Goal: Transaction & Acquisition: Purchase product/service

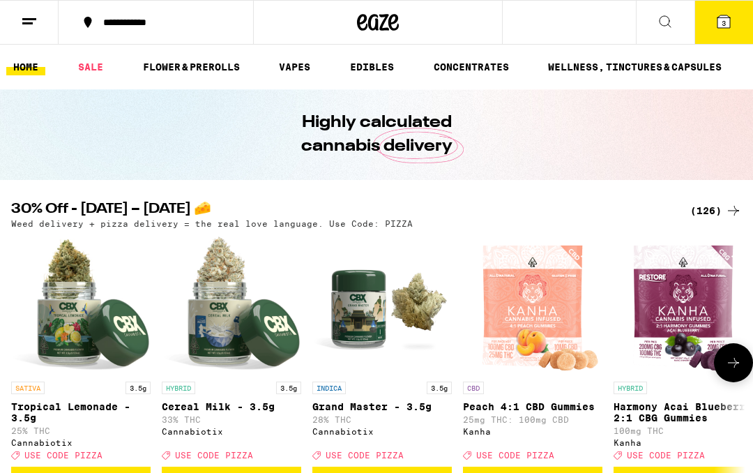
click at [376, 308] on img "Open page for Grand Master - 3.5g from Cannabiotix" at bounding box center [383, 305] width 140 height 140
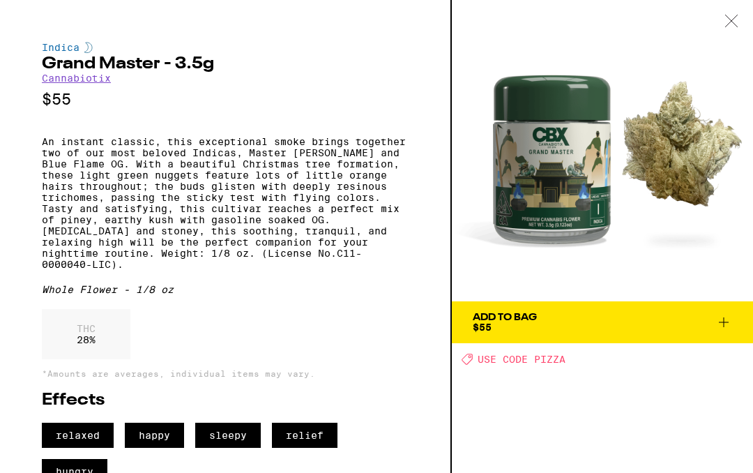
click at [726, 22] on icon at bounding box center [732, 21] width 14 height 13
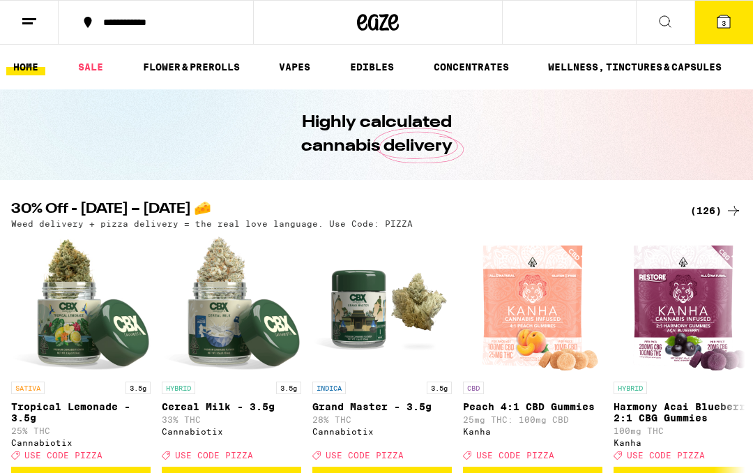
click at [707, 215] on div "(126)" at bounding box center [717, 210] width 52 height 17
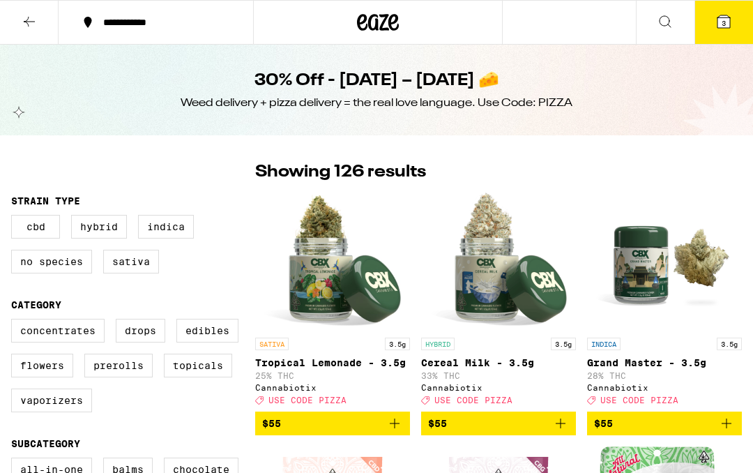
click at [712, 24] on button "3" at bounding box center [724, 22] width 59 height 43
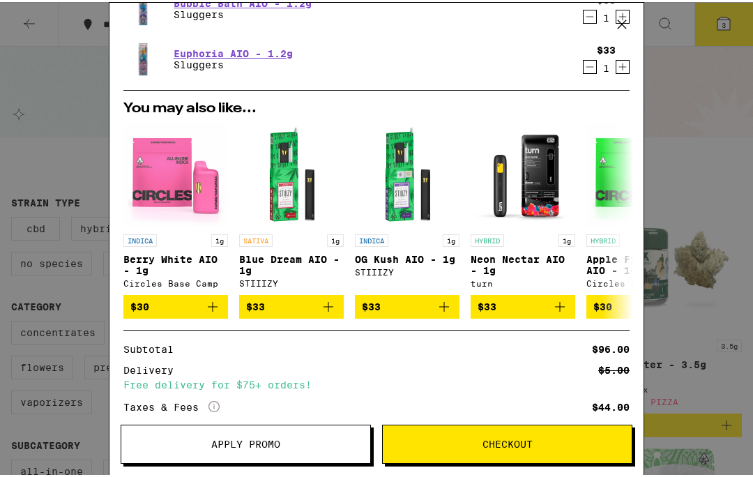
scroll to position [106, 0]
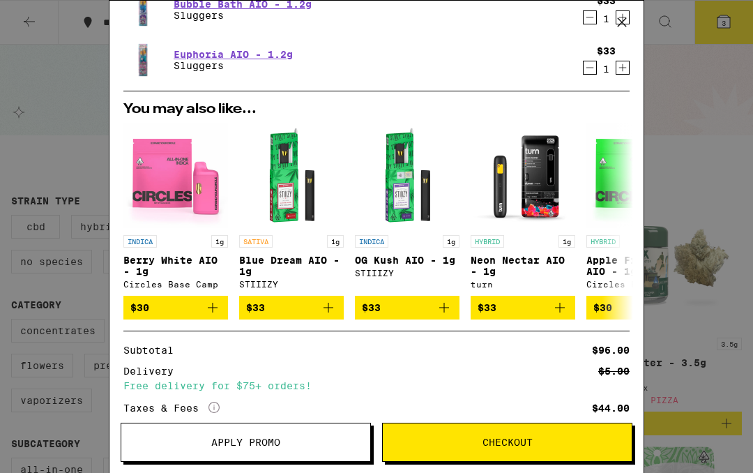
click at [319, 447] on button "Apply Promo" at bounding box center [246, 442] width 250 height 39
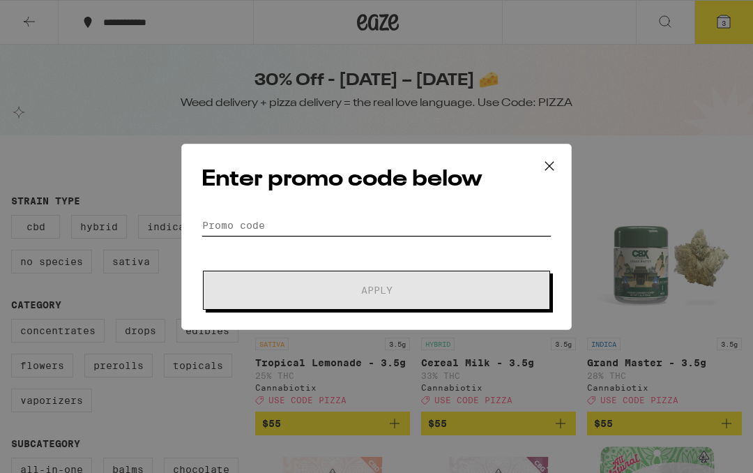
click at [442, 223] on input "Promo Code" at bounding box center [377, 225] width 350 height 21
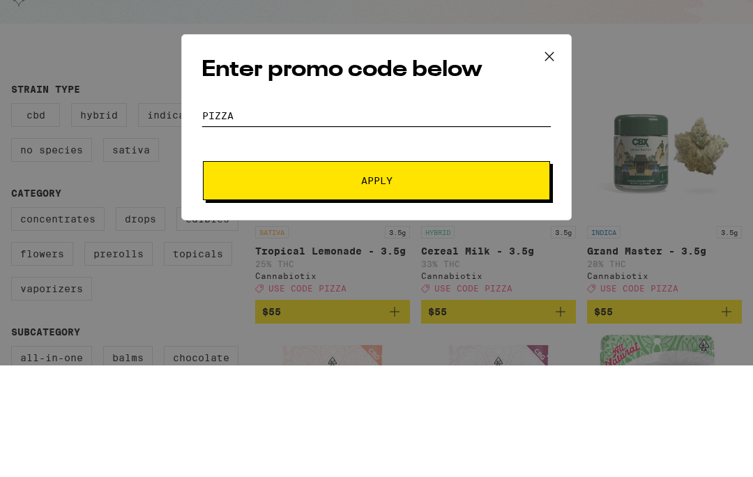
type input "Pizza"
click at [460, 287] on span "Apply" at bounding box center [376, 292] width 251 height 10
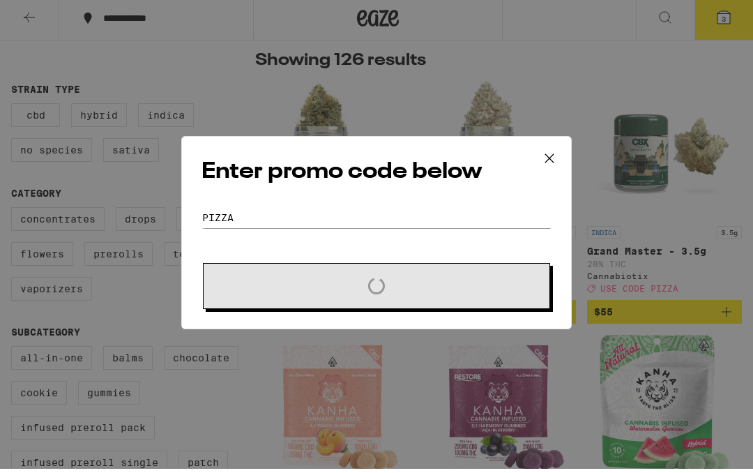
scroll to position [112, 0]
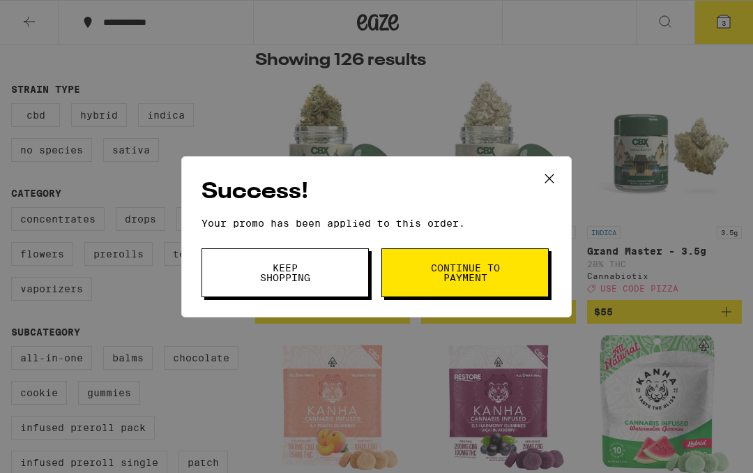
click at [509, 277] on button "Continue to payment" at bounding box center [465, 272] width 167 height 49
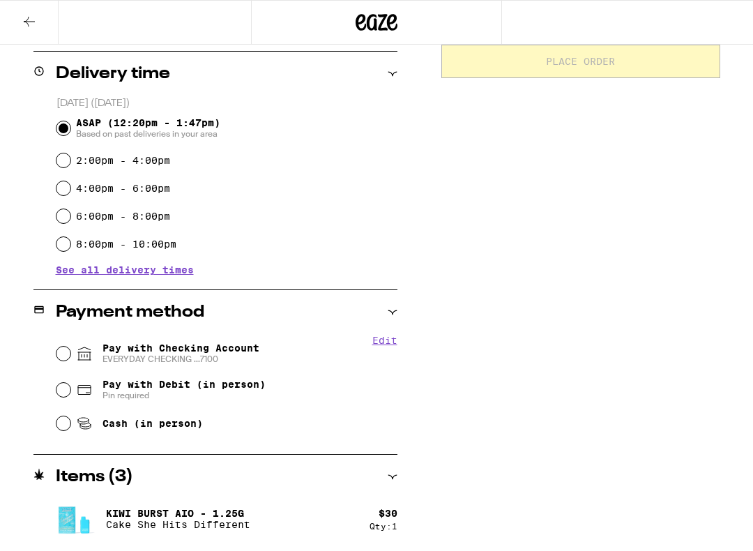
scroll to position [370, 0]
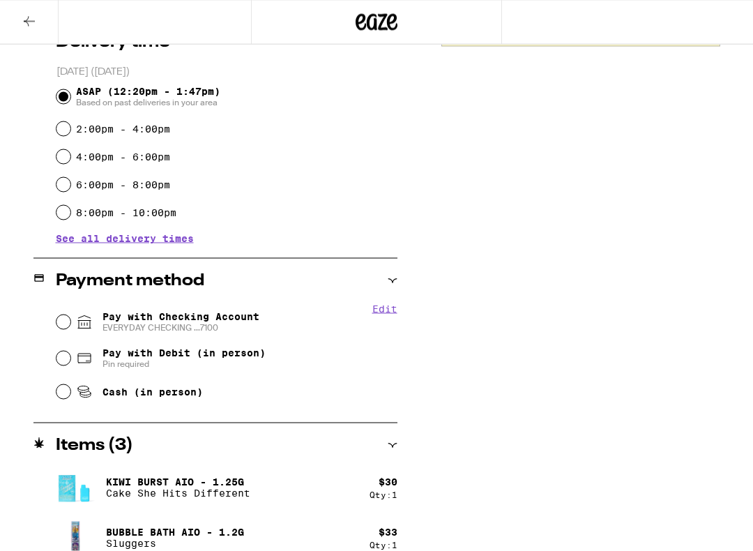
click at [60, 396] on input "Cash (in person)" at bounding box center [64, 392] width 14 height 14
radio input "true"
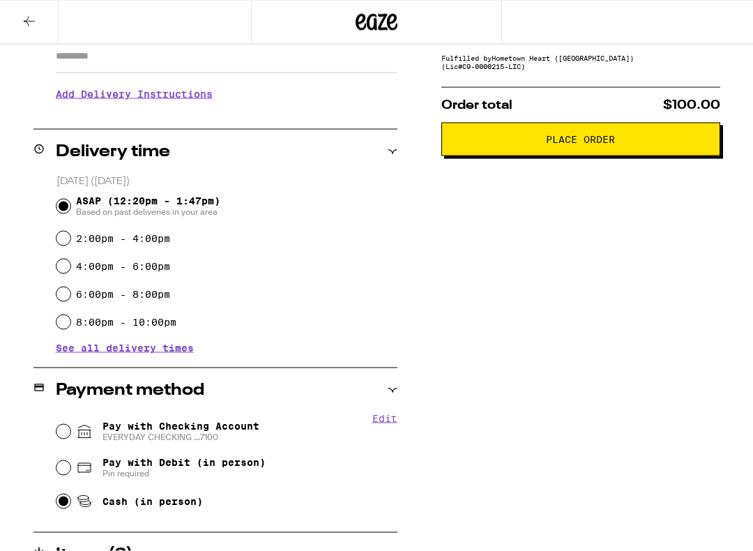
scroll to position [260, 0]
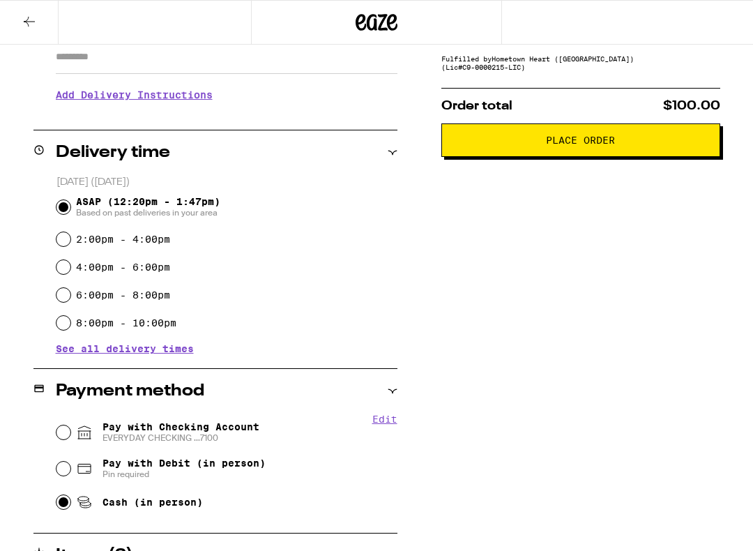
click at [635, 145] on span "Place Order" at bounding box center [580, 140] width 255 height 10
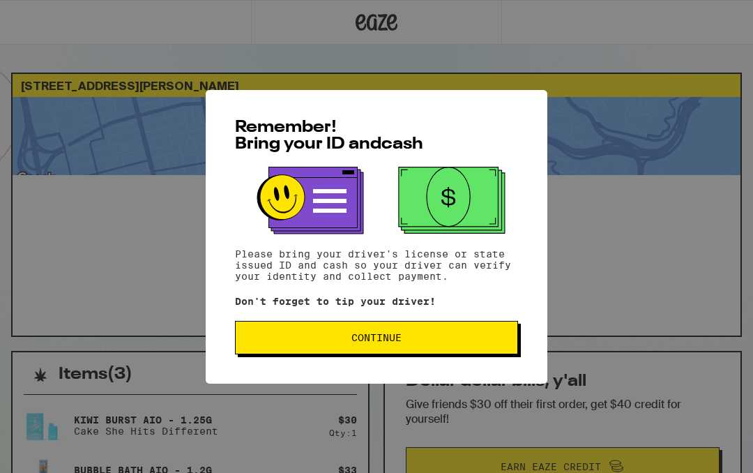
click at [479, 347] on button "Continue" at bounding box center [376, 337] width 283 height 33
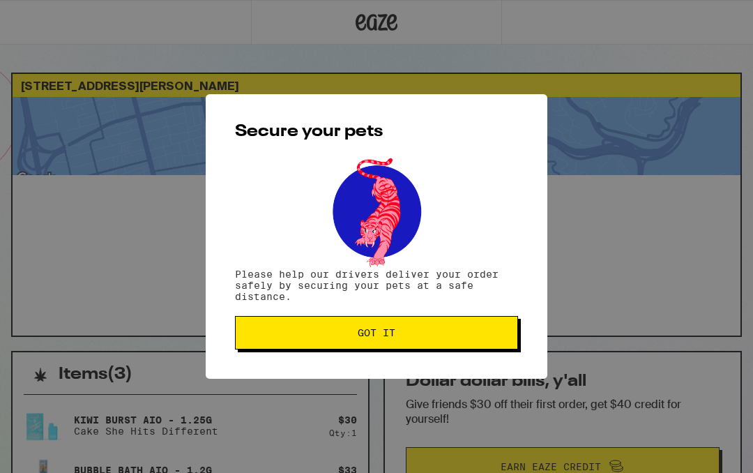
click at [470, 341] on button "Got it" at bounding box center [376, 332] width 283 height 33
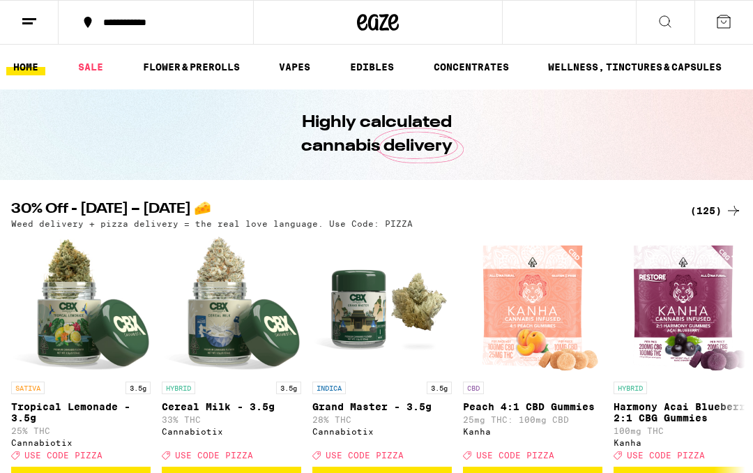
click at [719, 27] on icon at bounding box center [724, 21] width 13 height 13
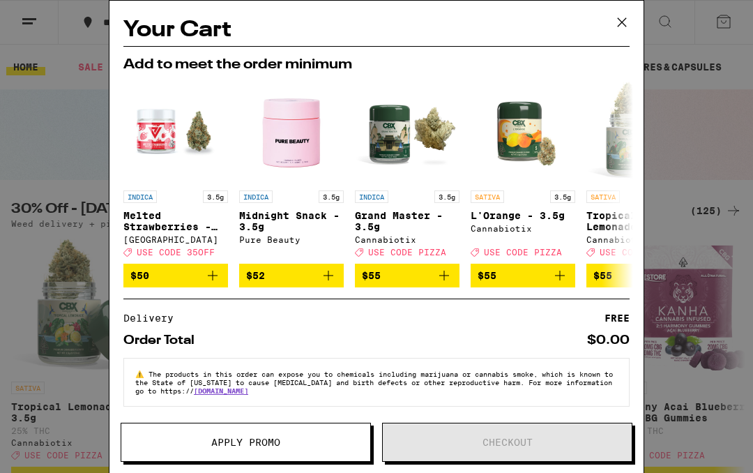
click at [635, 24] on button at bounding box center [622, 23] width 43 height 45
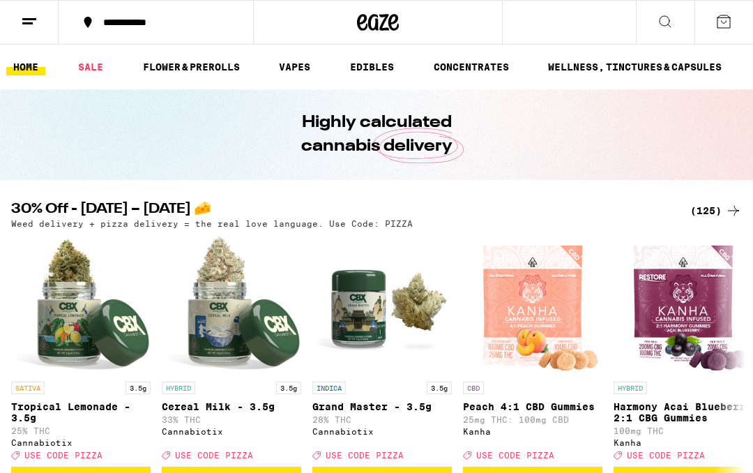
click at [25, 63] on link "HOME" at bounding box center [25, 67] width 39 height 17
click at [728, 27] on icon at bounding box center [724, 21] width 17 height 17
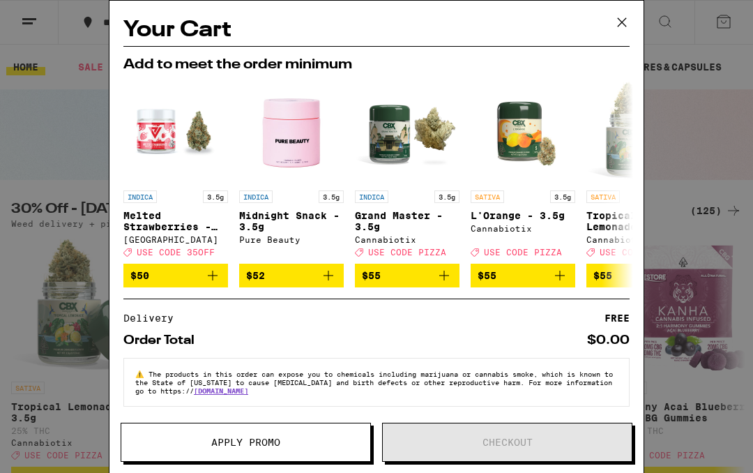
click at [633, 18] on button at bounding box center [622, 23] width 43 height 45
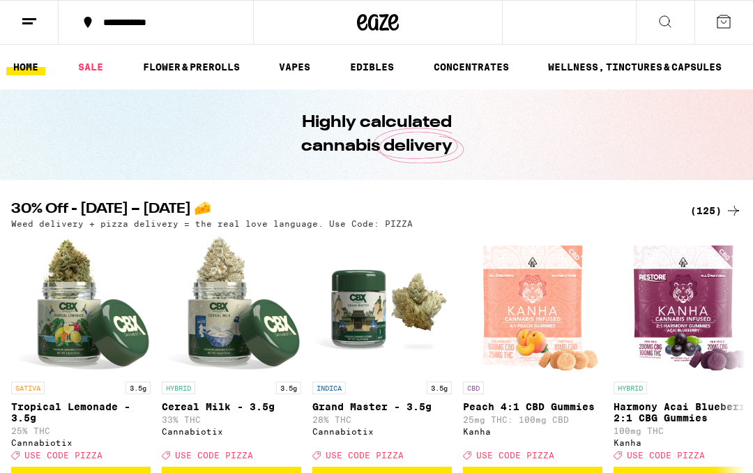
click at [89, 70] on link "SALE" at bounding box center [90, 67] width 39 height 17
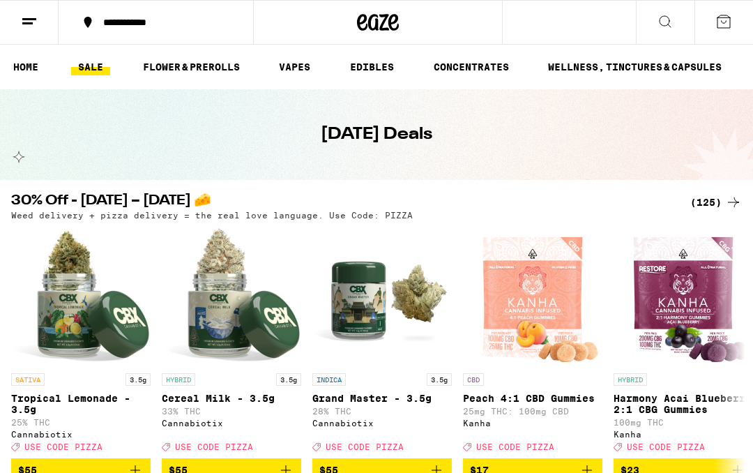
click at [31, 59] on link "HOME" at bounding box center [25, 67] width 39 height 17
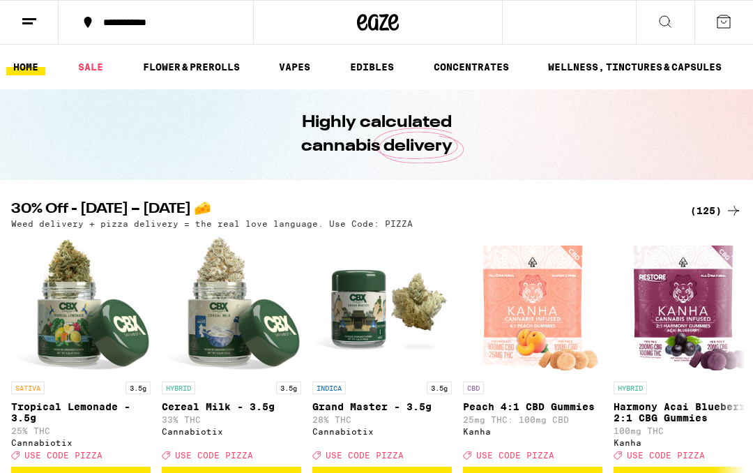
click at [717, 23] on icon at bounding box center [724, 21] width 17 height 17
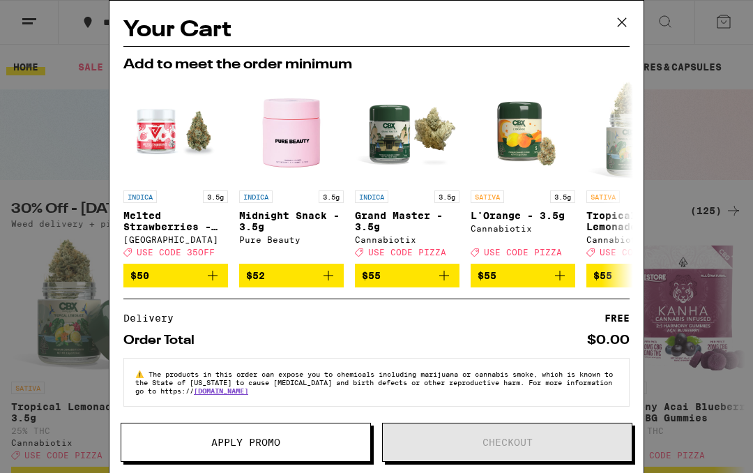
click at [629, 23] on icon at bounding box center [622, 22] width 21 height 21
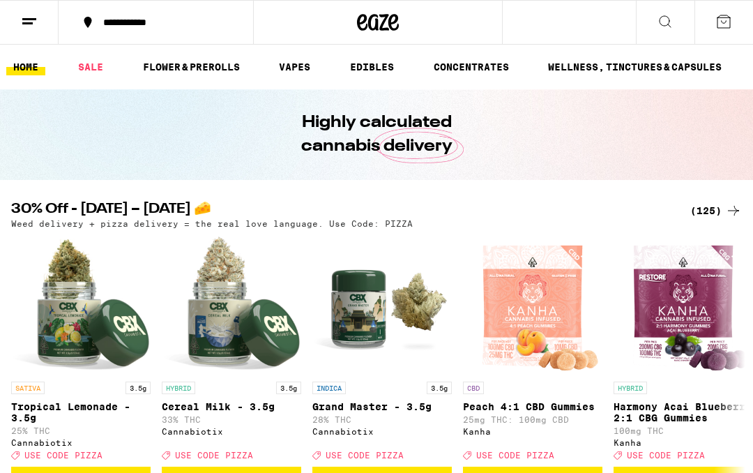
click at [32, 75] on link "HOME" at bounding box center [25, 67] width 39 height 17
click at [35, 35] on button at bounding box center [29, 23] width 59 height 44
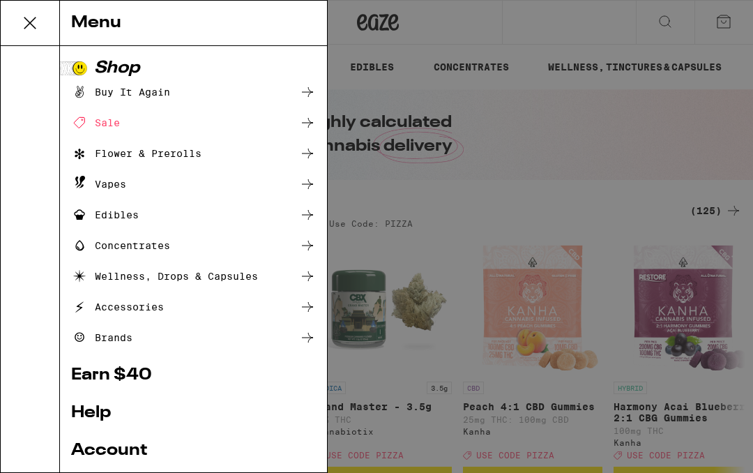
click at [138, 444] on link "Account" at bounding box center [193, 450] width 245 height 17
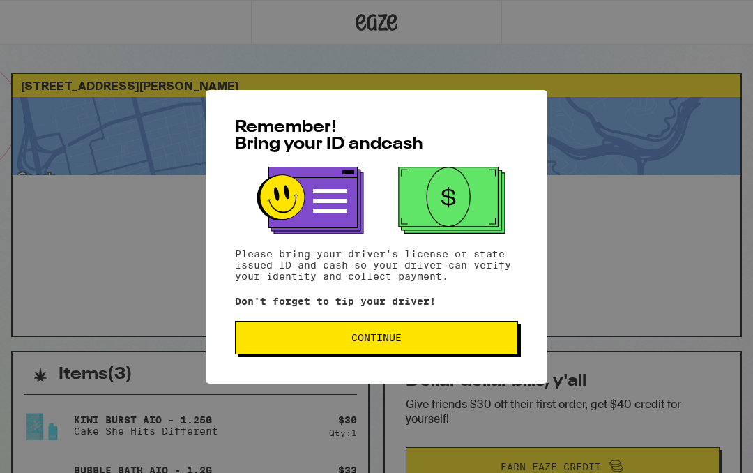
click at [515, 337] on button "Continue" at bounding box center [376, 337] width 283 height 33
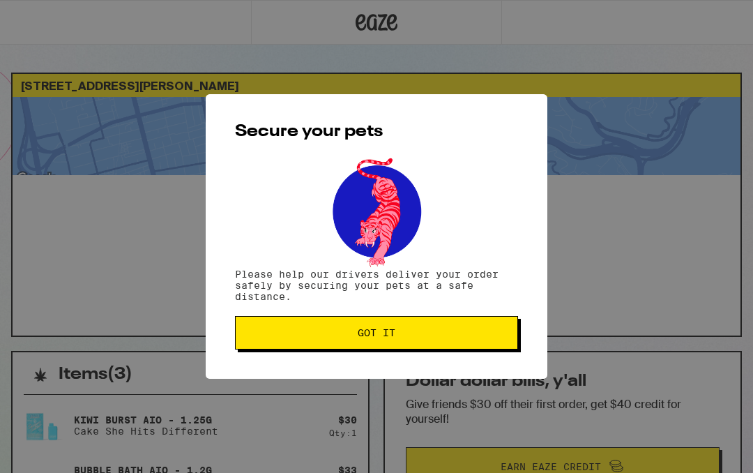
click at [481, 338] on span "Got it" at bounding box center [377, 333] width 260 height 10
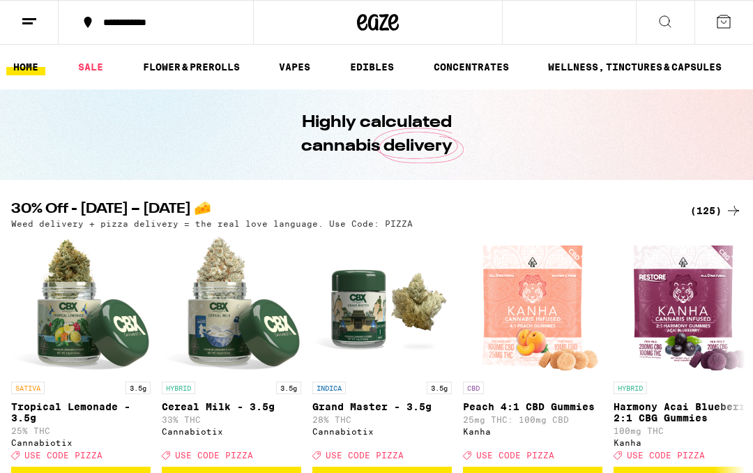
click at [35, 25] on icon at bounding box center [29, 21] width 17 height 17
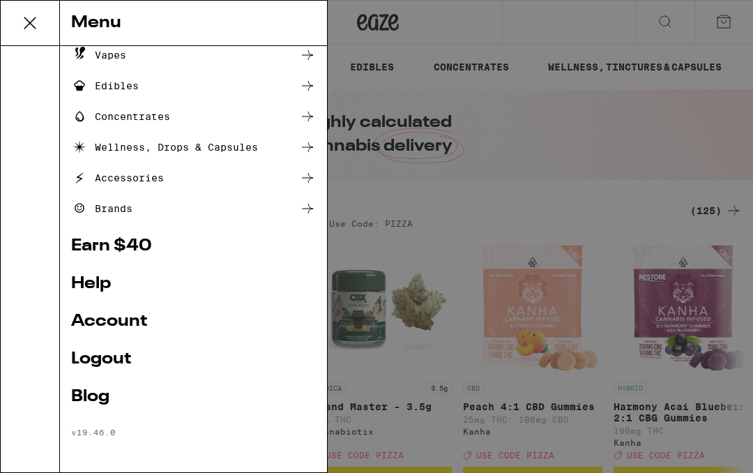
scroll to position [131, 0]
click at [149, 313] on link "Account" at bounding box center [193, 321] width 245 height 17
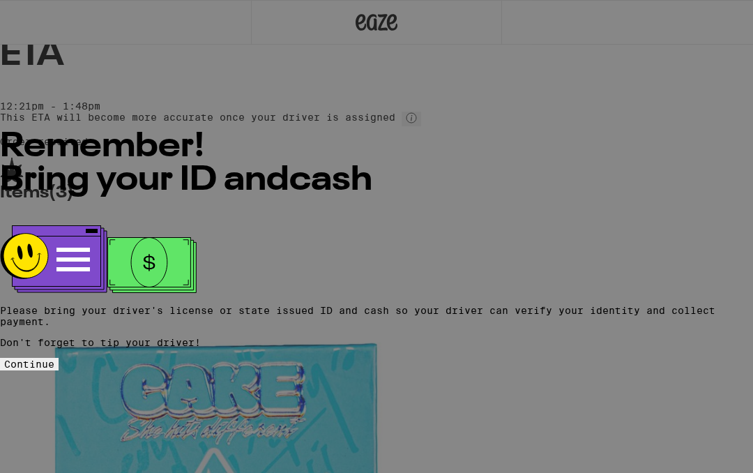
click at [54, 359] on span "Continue" at bounding box center [29, 364] width 50 height 11
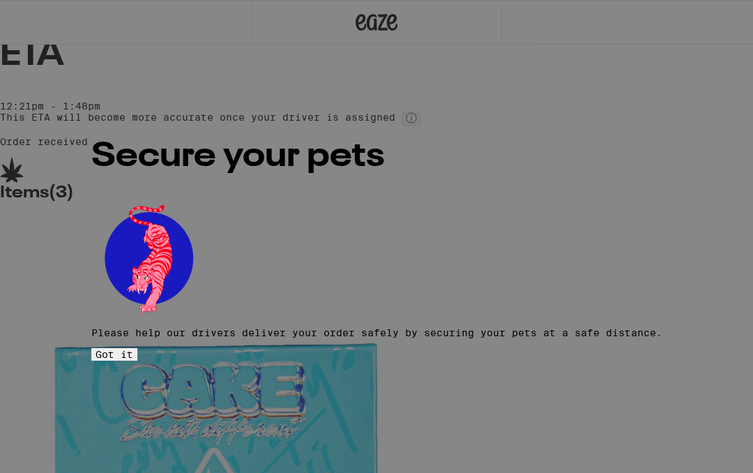
click at [137, 348] on button "Got it" at bounding box center [114, 354] width 46 height 13
